Goal: Transaction & Acquisition: Download file/media

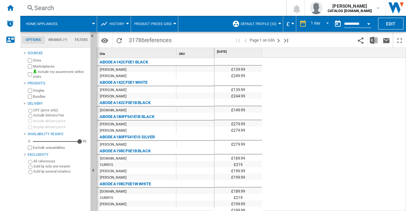
drag, startPoint x: 150, startPoint y: 61, endPoint x: 97, endPoint y: 51, distance: 54.3
click at [97, 51] on div "Site 1 SKU 1 ABODE A142CF0E1 BLACK JD WILLIAMS ROBERT DYAS ABODE A142CF0E1 WHIT…" at bounding box center [155, 129] width 117 height 163
drag, startPoint x: 101, startPoint y: 61, endPoint x: 165, endPoint y: 64, distance: 64.5
click at [165, 64] on div "ABODE A142CF0E1 BLACK" at bounding box center [156, 61] width 117 height 6
click at [107, 40] on md-icon "Options" at bounding box center [105, 41] width 8 height 8
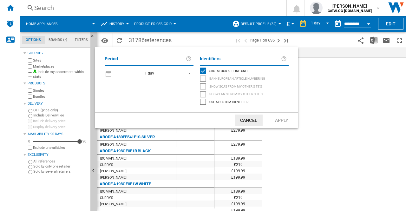
click at [189, 73] on span "REPORTS.WIZARD.STEPS.REPORT.STEPS.REPORT_OPTIONS.PERIOD: 1 day" at bounding box center [188, 73] width 8 height 6
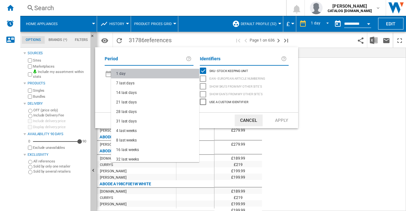
click at [189, 73] on md-option "1 day" at bounding box center [155, 74] width 88 height 10
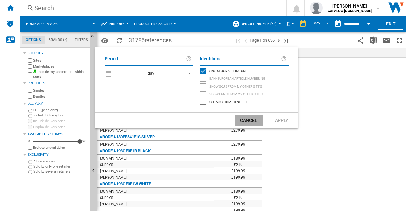
click at [240, 123] on button "Cancel" at bounding box center [249, 121] width 28 height 12
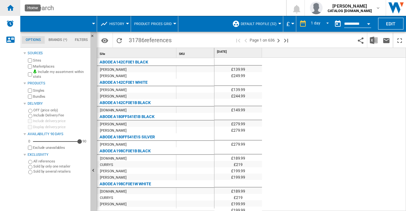
click at [13, 11] on ng-md-icon "Home" at bounding box center [10, 8] width 8 height 8
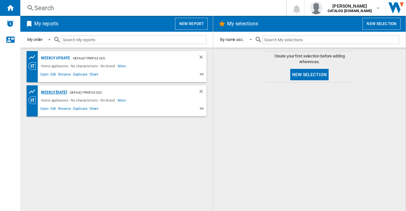
click at [67, 89] on div "Weekly [DATE]" at bounding box center [53, 93] width 28 height 8
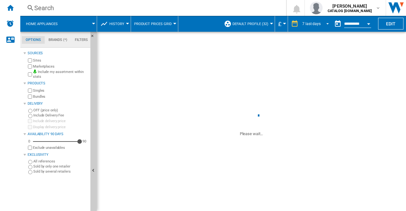
click at [326, 23] on span "REPORTS.WIZARD.STEPS.REPORT.STEPS.REPORT_OPTIONS.PERIOD: 7 last days" at bounding box center [326, 23] width 8 height 6
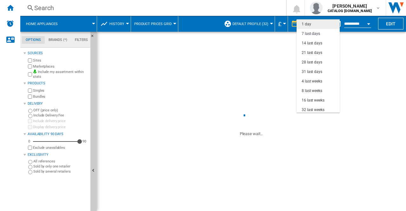
drag, startPoint x: 310, startPoint y: 22, endPoint x: 308, endPoint y: 28, distance: 6.2
click at [310, 23] on div "1 day" at bounding box center [307, 24] width 10 height 5
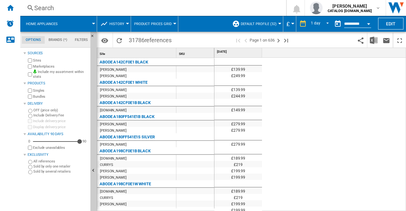
click at [136, 61] on div "ABODE A142CF0E1 BLACK" at bounding box center [124, 62] width 49 height 8
click at [148, 137] on div "ABODE A180FF541E1S SILVER" at bounding box center [127, 137] width 55 height 8
click at [149, 136] on div "ABODE A180FF541E1S SILVER" at bounding box center [127, 137] width 55 height 8
click at [118, 63] on div "ABODE A142CF0E1 BLACK" at bounding box center [124, 62] width 49 height 8
click at [171, 165] on div "CURRYS" at bounding box center [136, 164] width 79 height 6
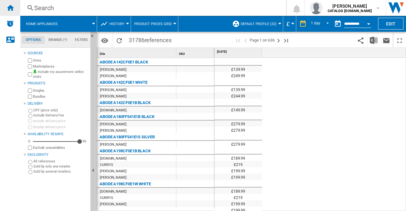
click at [11, 11] on ng-md-icon "Home" at bounding box center [10, 8] width 8 height 8
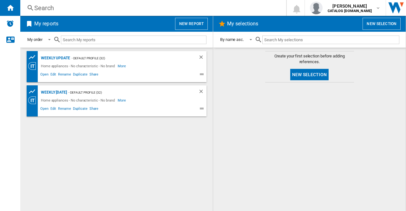
click at [187, 21] on button "New report" at bounding box center [191, 24] width 33 height 12
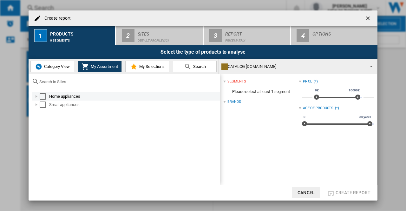
click at [43, 97] on div "Select" at bounding box center [43, 96] width 6 height 6
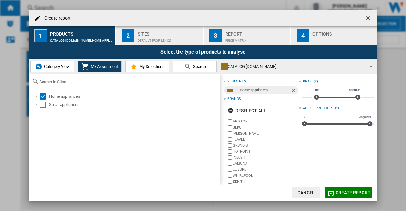
click at [158, 66] on span "My Selections" at bounding box center [151, 66] width 27 height 5
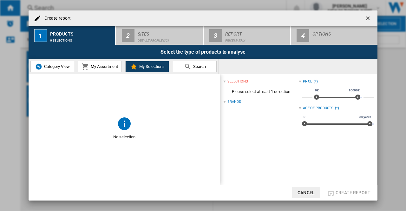
click at [104, 65] on span "My Assortment" at bounding box center [103, 66] width 29 height 5
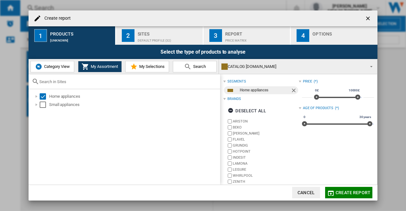
click at [151, 33] on div "Sites" at bounding box center [169, 32] width 63 height 7
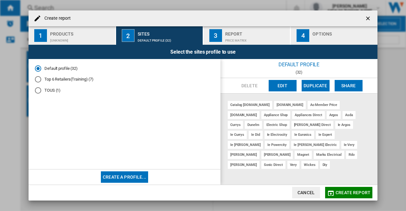
click at [226, 31] on div "Report" at bounding box center [256, 32] width 63 height 7
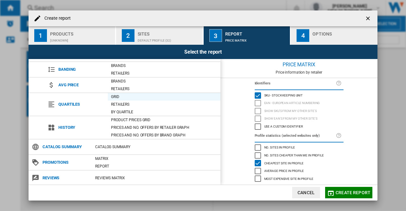
click at [113, 96] on div "Grid" at bounding box center [164, 97] width 113 height 6
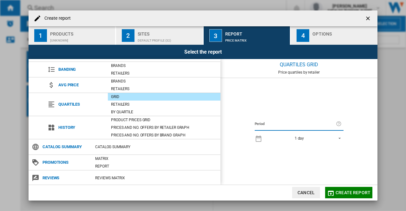
click at [340, 137] on span "REPORTS.WIZARD.STEPS.REPORT.STEPS.REPORT_OPTIONS.PERIOD: 1 day" at bounding box center [338, 138] width 8 height 6
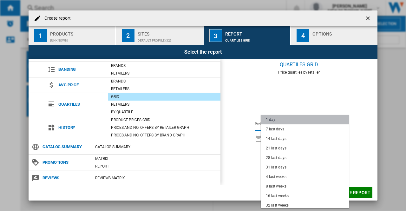
click at [337, 122] on md-option "1 day" at bounding box center [305, 120] width 88 height 10
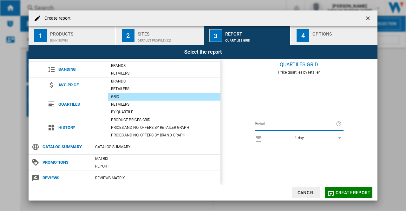
click at [321, 32] on div "Options" at bounding box center [344, 32] width 63 height 7
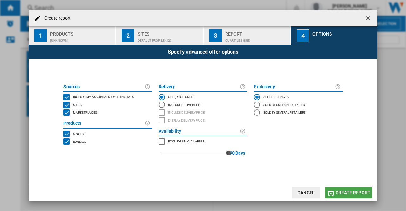
click at [345, 191] on span "Create report" at bounding box center [353, 192] width 35 height 5
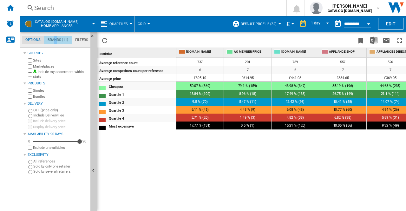
click at [55, 39] on md-tab-item "Brands (11)" at bounding box center [58, 40] width 28 height 8
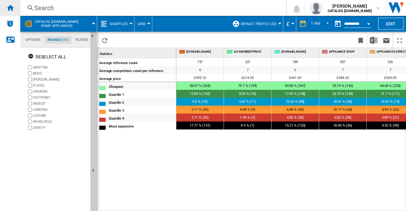
click at [13, 9] on ng-md-icon "Home" at bounding box center [10, 8] width 8 height 8
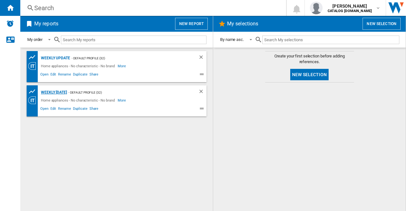
click at [65, 89] on div "Weekly [DATE]" at bounding box center [53, 93] width 28 height 8
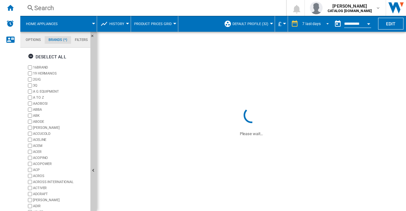
click at [326, 24] on span "REPORTS.WIZARD.STEPS.REPORT.STEPS.REPORT_OPTIONS.PERIOD: 7 last days" at bounding box center [326, 23] width 8 height 6
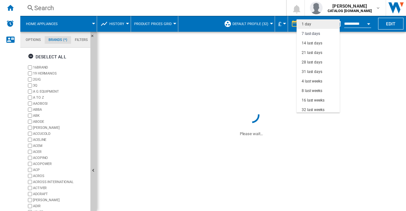
click at [310, 24] on div "1 day" at bounding box center [307, 24] width 10 height 5
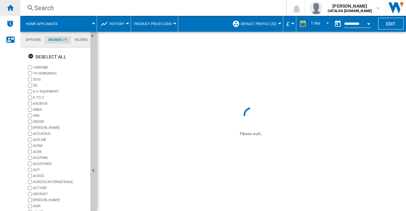
click at [6, 9] on div "Home" at bounding box center [10, 8] width 20 height 16
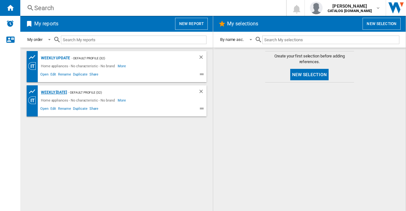
click at [67, 89] on div "Weekly [DATE]" at bounding box center [53, 93] width 28 height 8
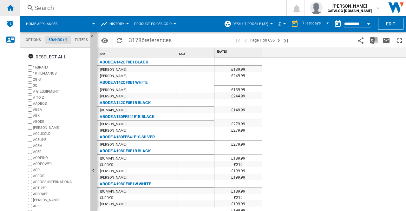
click at [15, 9] on div "Home" at bounding box center [10, 8] width 20 height 16
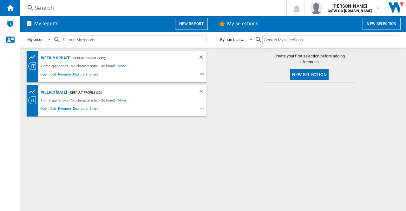
click at [188, 25] on button "New report" at bounding box center [191, 24] width 33 height 12
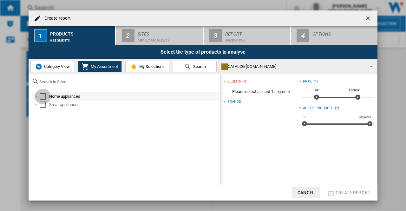
click at [43, 95] on div "Select" at bounding box center [43, 96] width 6 height 6
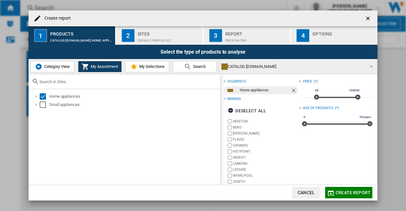
click at [140, 69] on button "My Selections" at bounding box center [147, 66] width 44 height 11
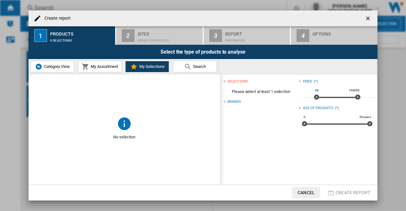
click at [99, 64] on span "My Assortment" at bounding box center [103, 66] width 29 height 5
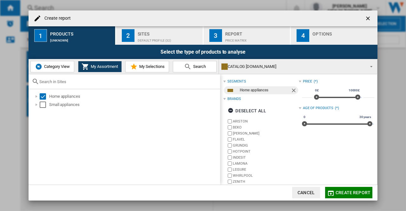
click at [65, 68] on span "Category View" at bounding box center [56, 66] width 27 height 5
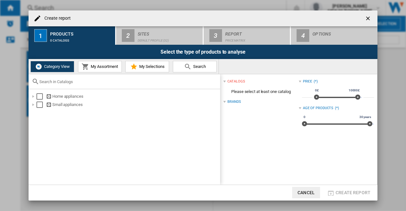
click at [86, 65] on md-icon at bounding box center [86, 67] width 8 height 8
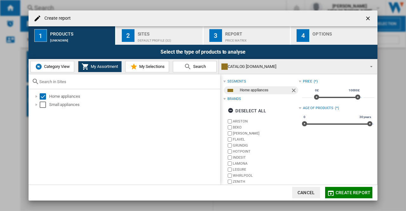
click at [224, 81] on div at bounding box center [224, 81] width 3 height 3
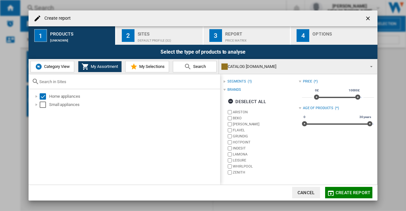
click at [224, 81] on div at bounding box center [224, 81] width 3 height 3
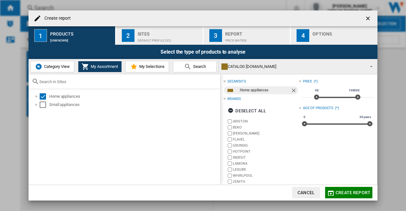
click at [225, 98] on div at bounding box center [224, 99] width 3 height 3
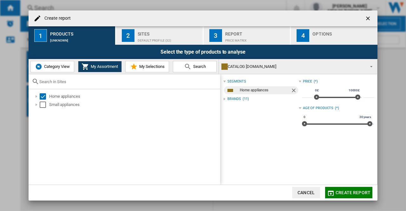
click at [225, 98] on div at bounding box center [224, 99] width 3 height 3
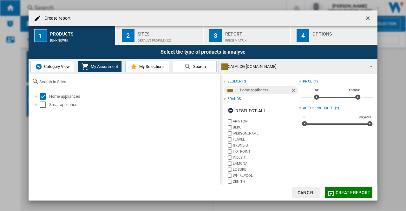
click at [145, 28] on button "2 Sites Default profile (32)" at bounding box center [159, 35] width 87 height 18
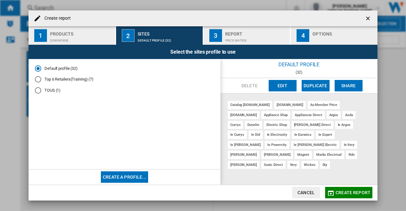
click at [238, 34] on div "Report" at bounding box center [256, 32] width 63 height 7
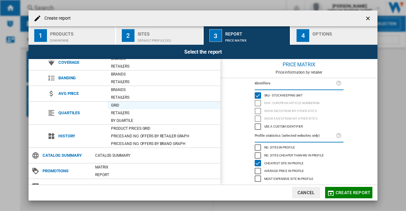
scroll to position [44, 0]
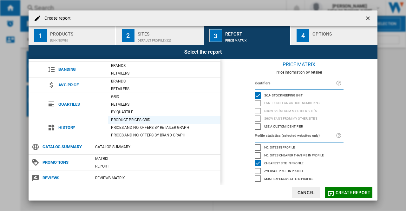
click at [129, 117] on div "Product prices grid" at bounding box center [164, 120] width 113 height 6
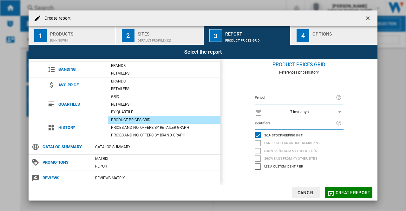
click at [368, 18] on ng-md-icon "getI18NText('BUTTONS.CLOSE_DIALOG')" at bounding box center [369, 19] width 8 height 8
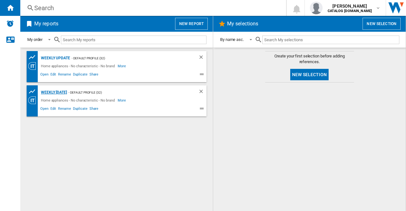
click at [58, 91] on div "Weekly [DATE]" at bounding box center [53, 93] width 28 height 8
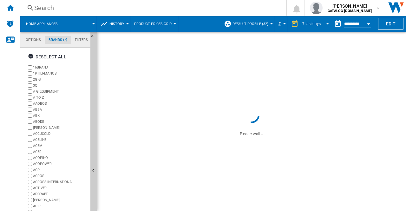
click at [326, 23] on span "REPORTS.WIZARD.STEPS.REPORT.STEPS.REPORT_OPTIONS.PERIOD: 7 last days" at bounding box center [326, 23] width 8 height 6
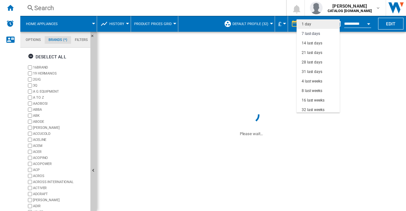
click at [313, 24] on md-option "1 day" at bounding box center [318, 24] width 43 height 10
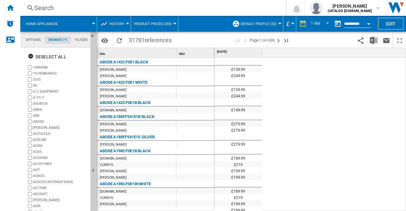
click at [173, 24] on div at bounding box center [174, 24] width 3 height 2
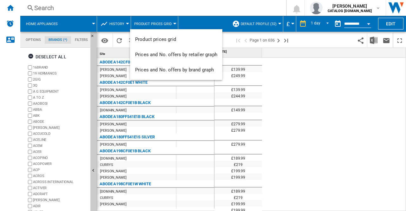
click at [10, 8] on md-backdrop at bounding box center [203, 105] width 406 height 211
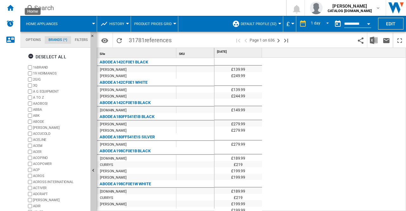
click at [10, 8] on ng-md-icon "Home" at bounding box center [10, 8] width 8 height 8
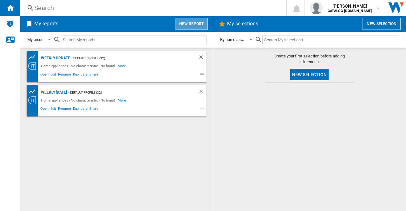
click at [190, 21] on button "New report" at bounding box center [191, 24] width 33 height 12
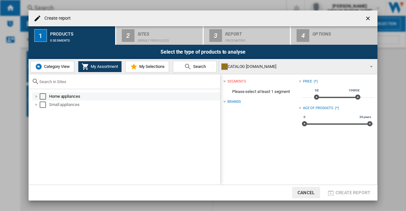
click at [43, 94] on div "Select" at bounding box center [43, 96] width 6 height 6
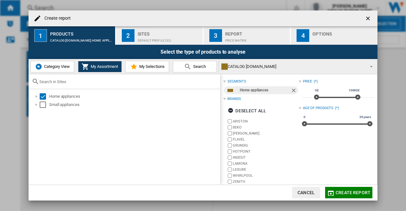
click at [151, 31] on div "Sites" at bounding box center [169, 32] width 63 height 7
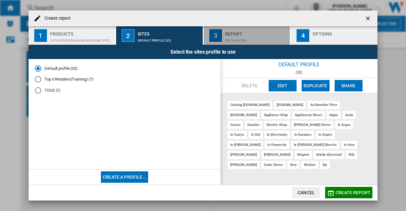
click at [237, 36] on div "Price Matrix" at bounding box center [256, 39] width 63 height 7
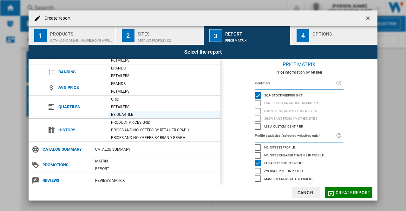
scroll to position [44, 0]
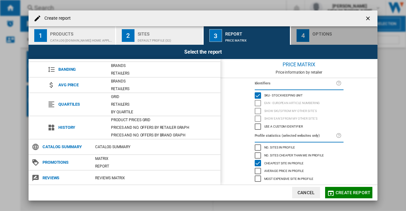
click at [309, 37] on div "4" at bounding box center [303, 35] width 13 height 13
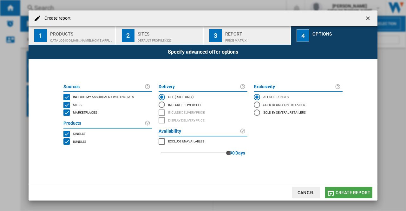
click at [338, 194] on span "Create report" at bounding box center [353, 192] width 35 height 5
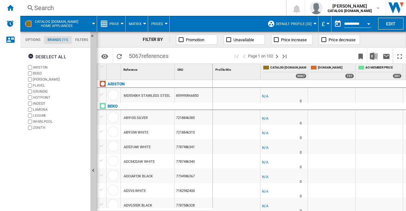
click at [123, 23] on div at bounding box center [122, 24] width 3 height 2
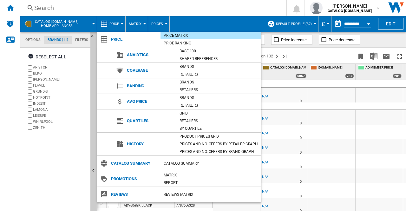
click at [145, 23] on md-backdrop at bounding box center [203, 105] width 406 height 211
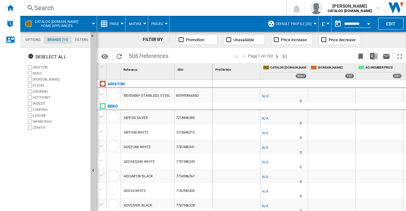
click at [145, 23] on div at bounding box center [144, 24] width 3 height 2
click at [166, 23] on md-backdrop at bounding box center [203, 105] width 406 height 211
click at [166, 23] on div at bounding box center [166, 24] width 3 height 2
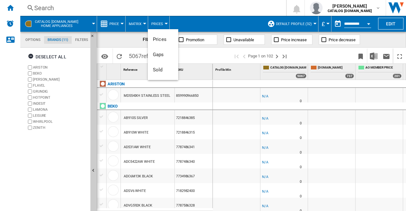
click at [122, 24] on md-backdrop at bounding box center [203, 105] width 406 height 211
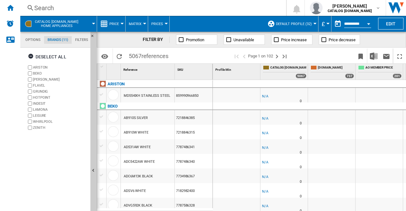
click at [122, 24] on div at bounding box center [122, 24] width 3 height 2
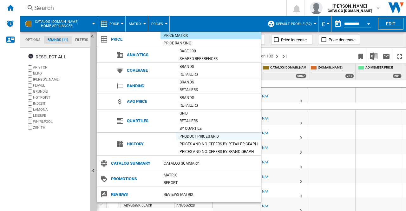
click at [204, 135] on div "Product prices grid" at bounding box center [218, 136] width 85 height 6
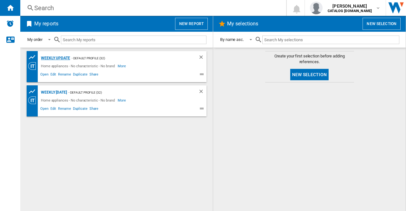
click at [63, 55] on div "Weekly update" at bounding box center [54, 58] width 31 height 8
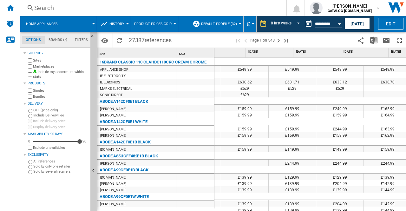
scroll to position [0, 240]
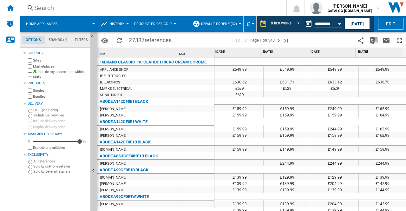
click at [127, 21] on button "History" at bounding box center [118, 24] width 18 height 16
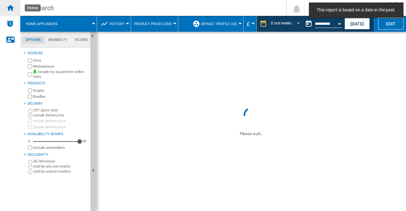
click at [16, 10] on div "Home" at bounding box center [10, 8] width 20 height 16
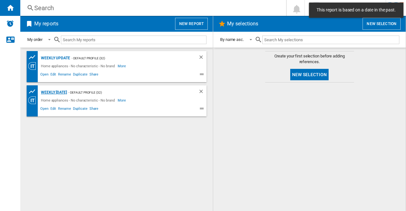
click at [67, 90] on div "Weekly [DATE]" at bounding box center [53, 93] width 28 height 8
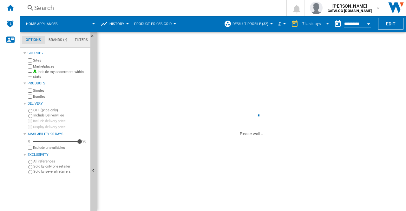
click at [325, 23] on span "REPORTS.WIZARD.STEPS.REPORT.STEPS.REPORT_OPTIONS.PERIOD: 7 last days" at bounding box center [326, 23] width 8 height 6
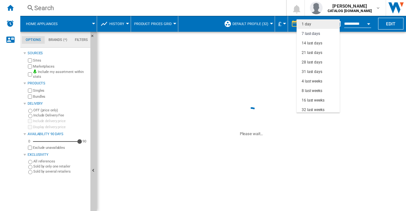
click at [313, 23] on md-option "1 day" at bounding box center [318, 24] width 43 height 10
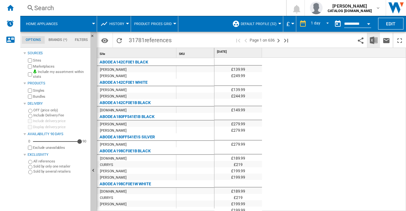
click at [372, 40] on img "Download in Excel" at bounding box center [374, 40] width 8 height 8
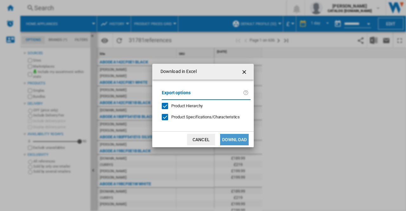
click at [241, 139] on button "Download" at bounding box center [234, 139] width 29 height 11
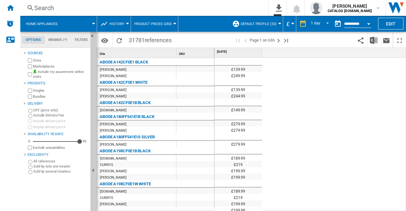
click at [341, 108] on div "£139.99 £249.99 £139.99 £244.99 £149.99 £279.99 £279.99 £279.99 £189.99 £219 £1…" at bounding box center [310, 135] width 192 height 154
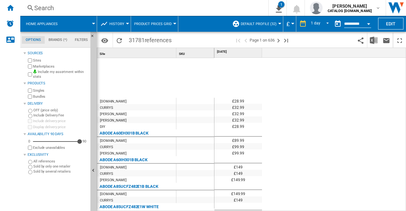
scroll to position [278, 0]
